Goal: Task Accomplishment & Management: Complete application form

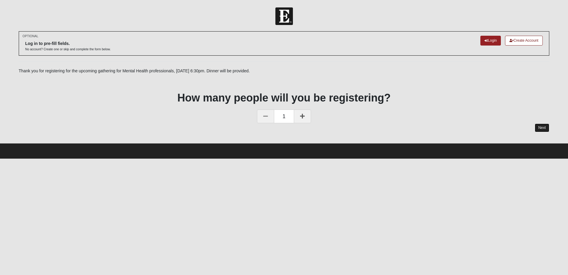
click at [543, 126] on link "Next" at bounding box center [542, 127] width 15 height 9
click at [543, 126] on div at bounding box center [284, 127] width 531 height 9
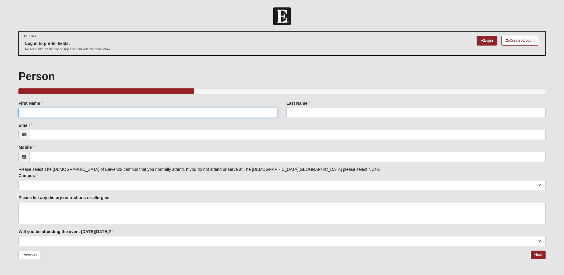
click at [97, 111] on input "First Name" at bounding box center [147, 113] width 259 height 10
type input "[PERSON_NAME]"
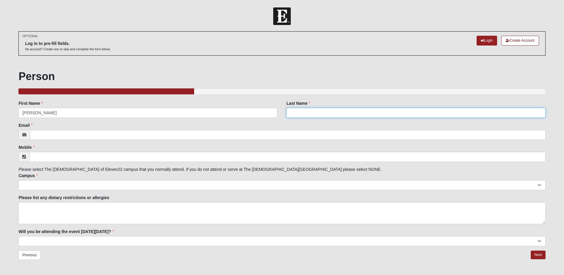
type input "[PERSON_NAME]"
type input "[EMAIL_ADDRESS][DOMAIN_NAME]"
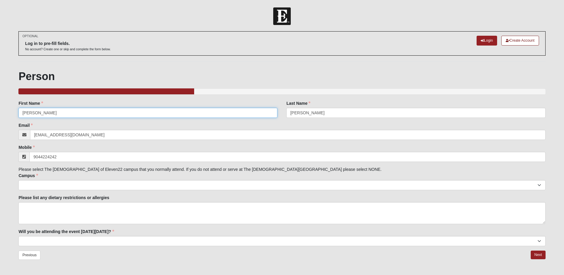
type input "[PHONE_NUMBER]"
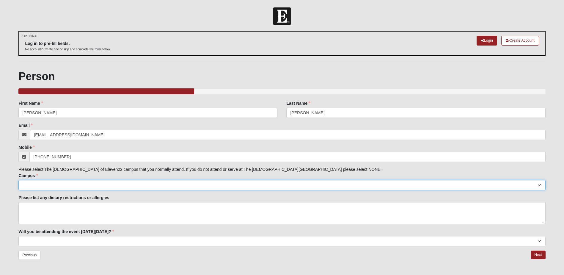
click at [62, 185] on select "[GEOGRAPHIC_DATA] [GEOGRAPHIC_DATA] (Coming Soon) Eleven22 Online [PERSON_NAME]…" at bounding box center [281, 185] width 526 height 10
select select "4"
click at [18, 180] on select "[GEOGRAPHIC_DATA] [GEOGRAPHIC_DATA] (Coming Soon) Eleven22 Online [PERSON_NAME]…" at bounding box center [281, 185] width 526 height 10
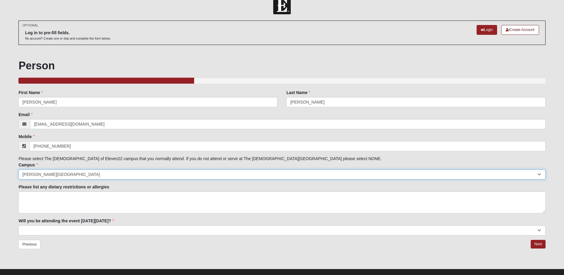
scroll to position [20, 0]
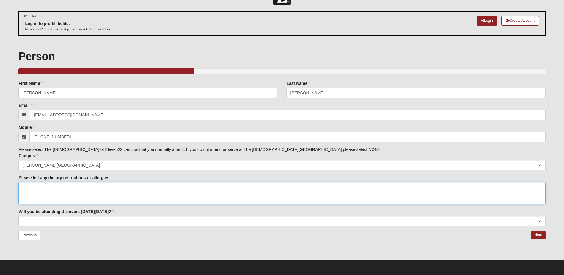
click at [65, 189] on textarea "Please list any dietary restrictions or allergies" at bounding box center [281, 193] width 526 height 22
type textarea "None"
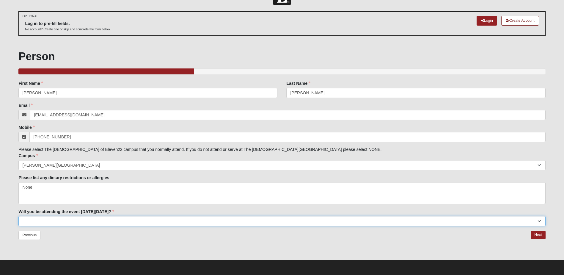
select select "Yes"
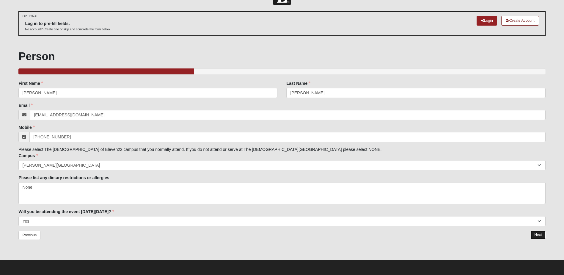
click at [536, 235] on link "Next" at bounding box center [537, 234] width 15 height 9
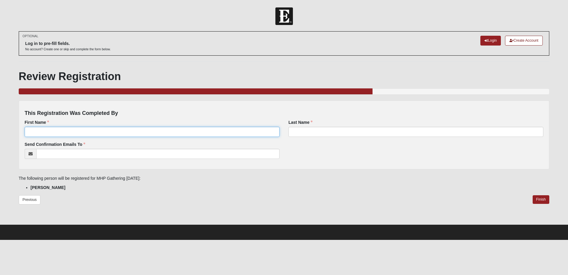
click at [80, 126] on div "First Name First Name is required." at bounding box center [152, 128] width 255 height 18
type input "[PERSON_NAME]"
type input "[EMAIL_ADDRESS][DOMAIN_NAME]"
click at [201, 164] on div "This Registration Was Completed By First Name [PERSON_NAME] First Name is requi…" at bounding box center [284, 134] width 531 height 69
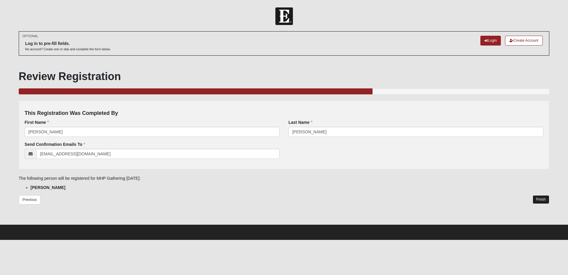
click at [539, 196] on link "Finish" at bounding box center [541, 199] width 17 height 9
click at [539, 196] on div "Previous Finish" at bounding box center [284, 205] width 531 height 20
